Goal: Navigation & Orientation: Find specific page/section

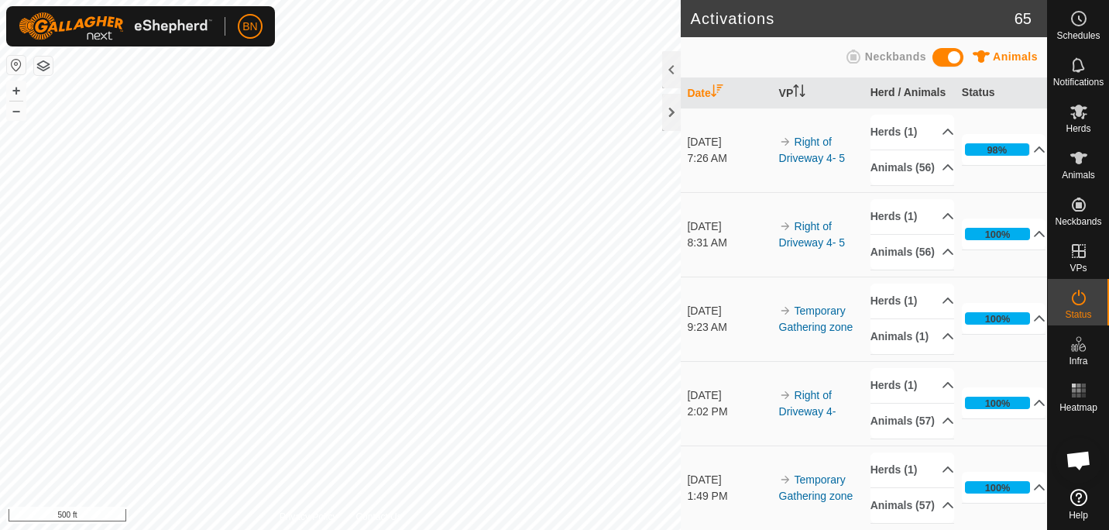
scroll to position [775, 0]
click at [16, 90] on button "+" at bounding box center [16, 90] width 19 height 19
click at [12, 113] on button "–" at bounding box center [16, 110] width 19 height 19
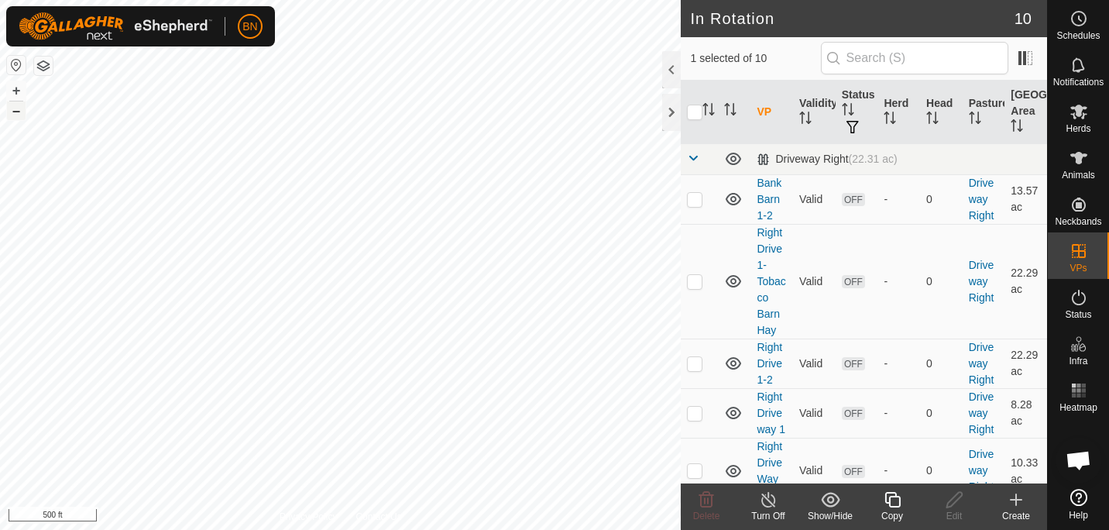
checkbox input "true"
checkbox input "false"
drag, startPoint x: 1108, startPoint y: 126, endPoint x: 1101, endPoint y: 122, distance: 8.0
click at [1101, 122] on div "Herds" at bounding box center [1078, 116] width 61 height 46
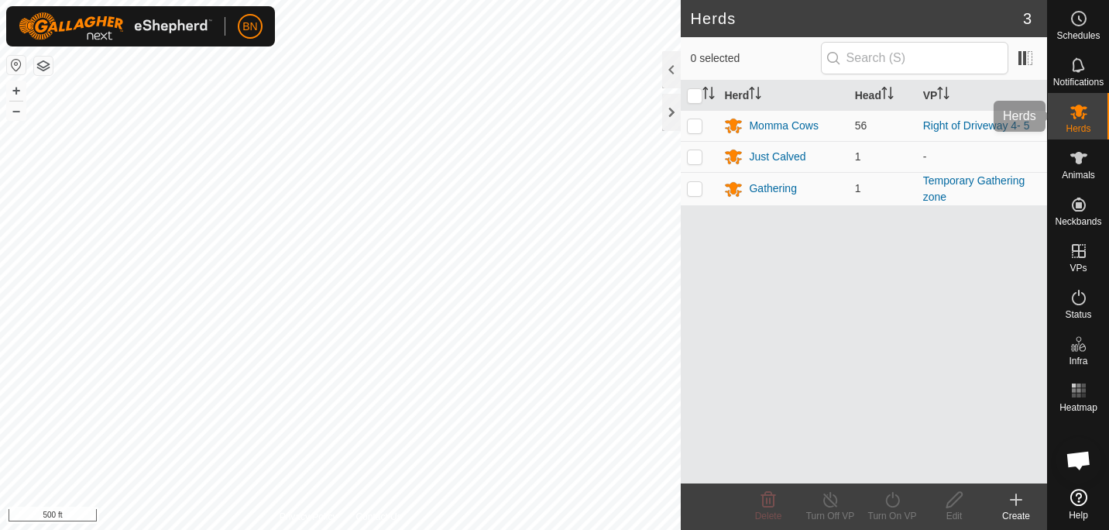
click at [1101, 122] on div "Herds" at bounding box center [1078, 116] width 61 height 46
click at [777, 127] on div "Momma Cows" at bounding box center [783, 126] width 69 height 16
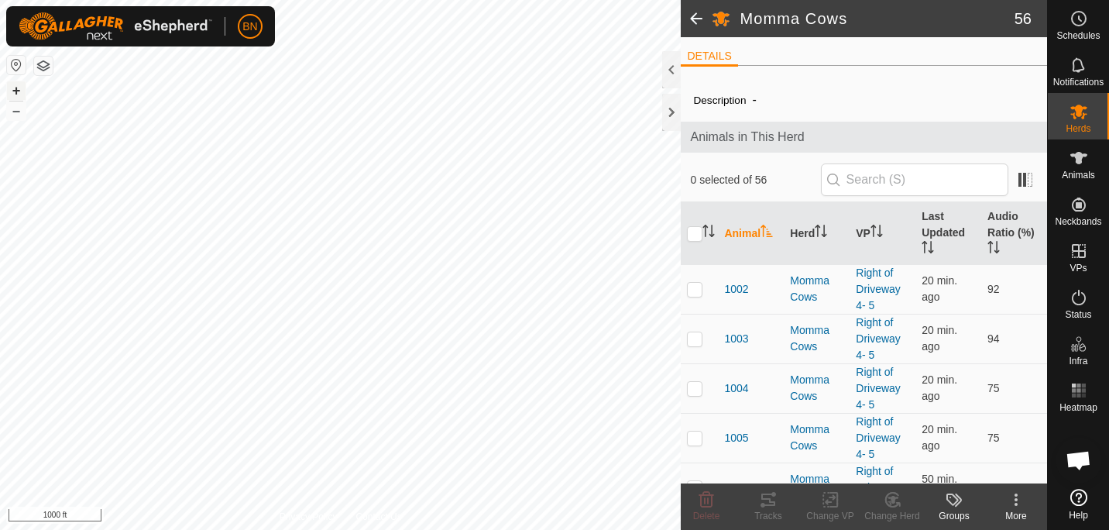
click at [11, 93] on button "+" at bounding box center [16, 90] width 19 height 19
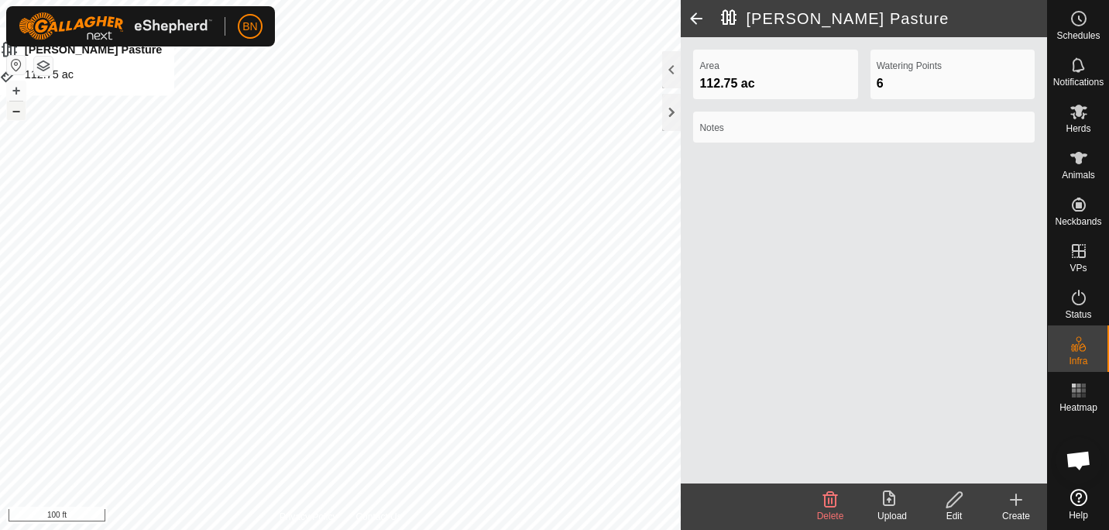
click at [17, 111] on button "–" at bounding box center [16, 110] width 19 height 19
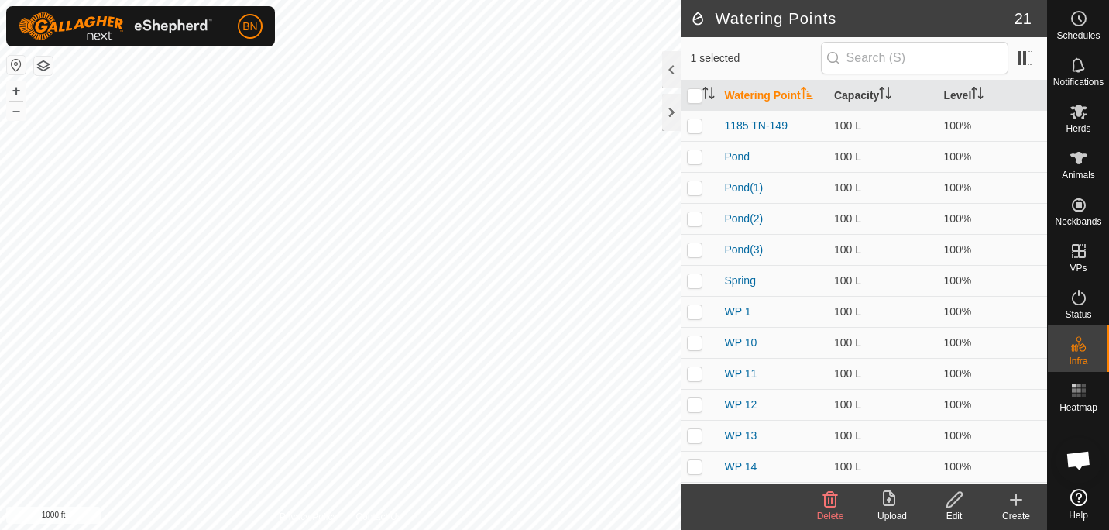
click at [241, 0] on html "BN Schedules Notifications Herds Animals Neckbands VPs Status Infra Heatmap Hel…" at bounding box center [554, 265] width 1109 height 530
